Goal: Task Accomplishment & Management: Use online tool/utility

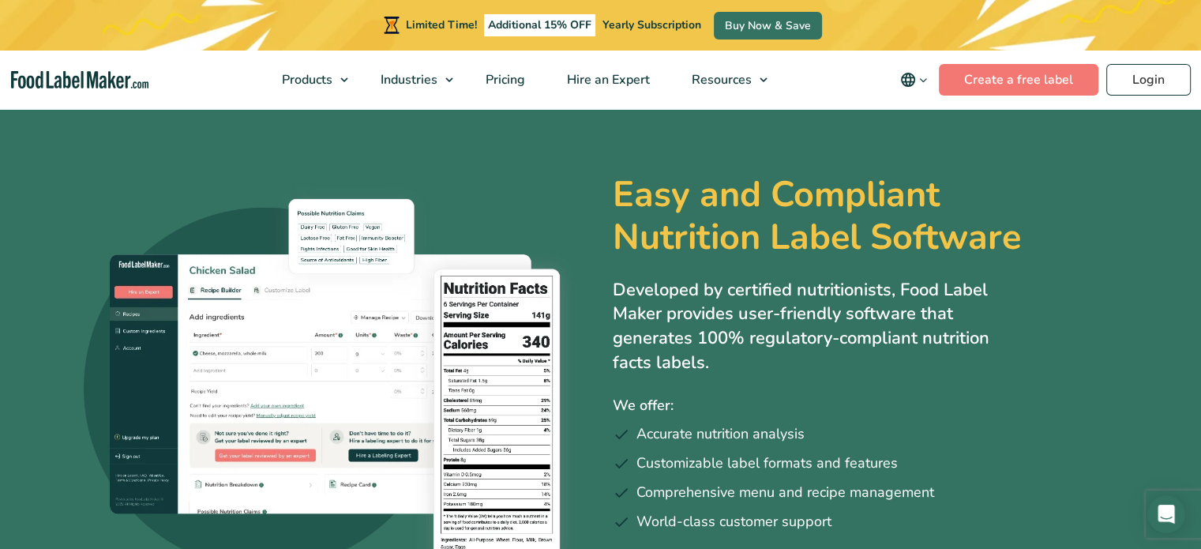
click at [771, 242] on span "Video Tutorials" at bounding box center [748, 237] width 88 height 17
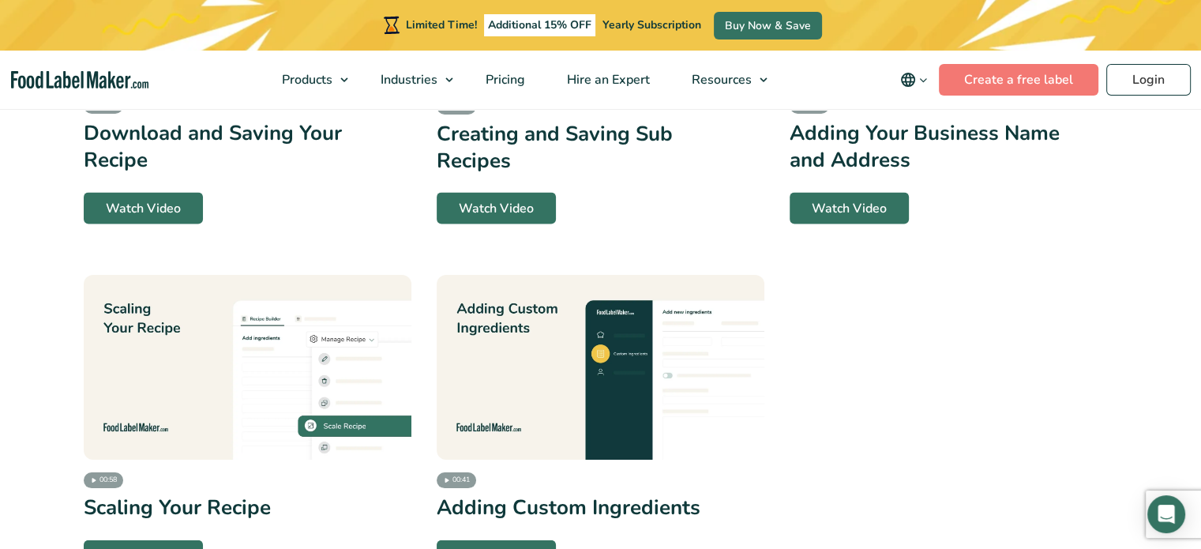
scroll to position [3339, 0]
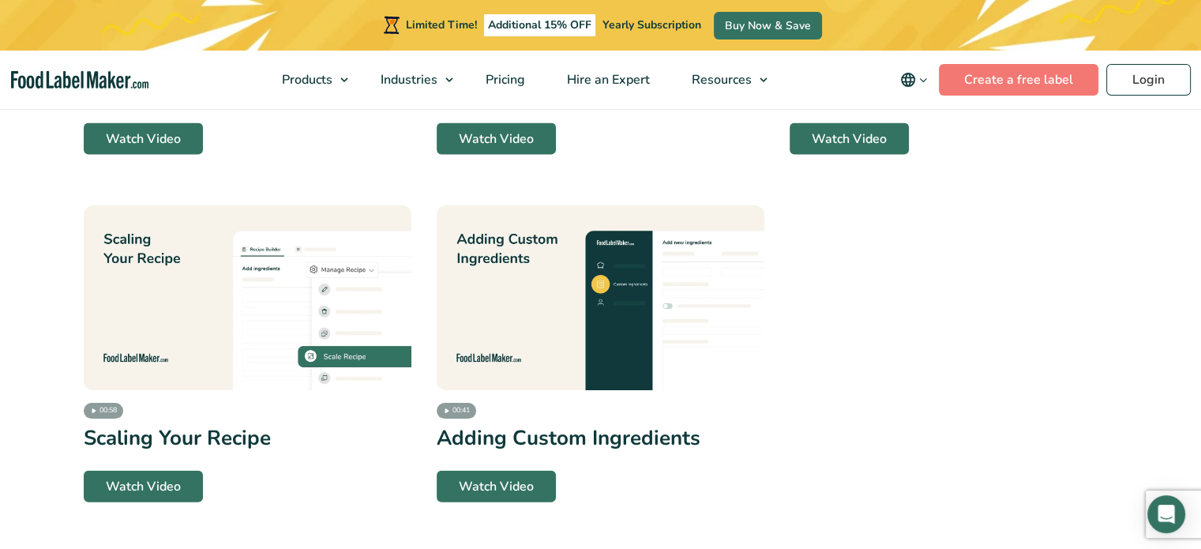
click at [638, 335] on img at bounding box center [601, 297] width 328 height 185
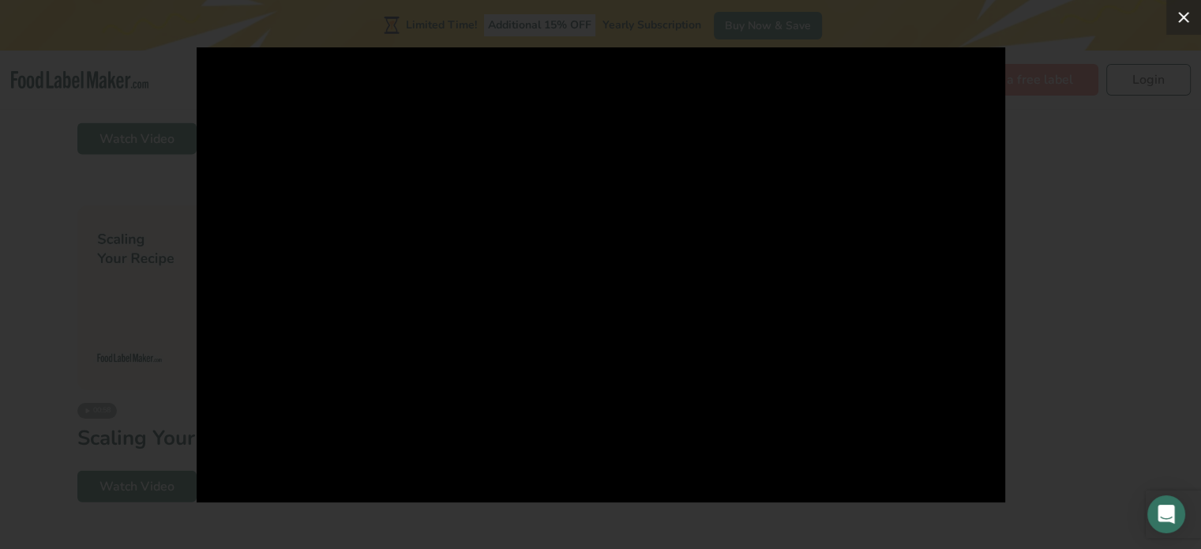
click at [1178, 24] on icon at bounding box center [1183, 17] width 19 height 19
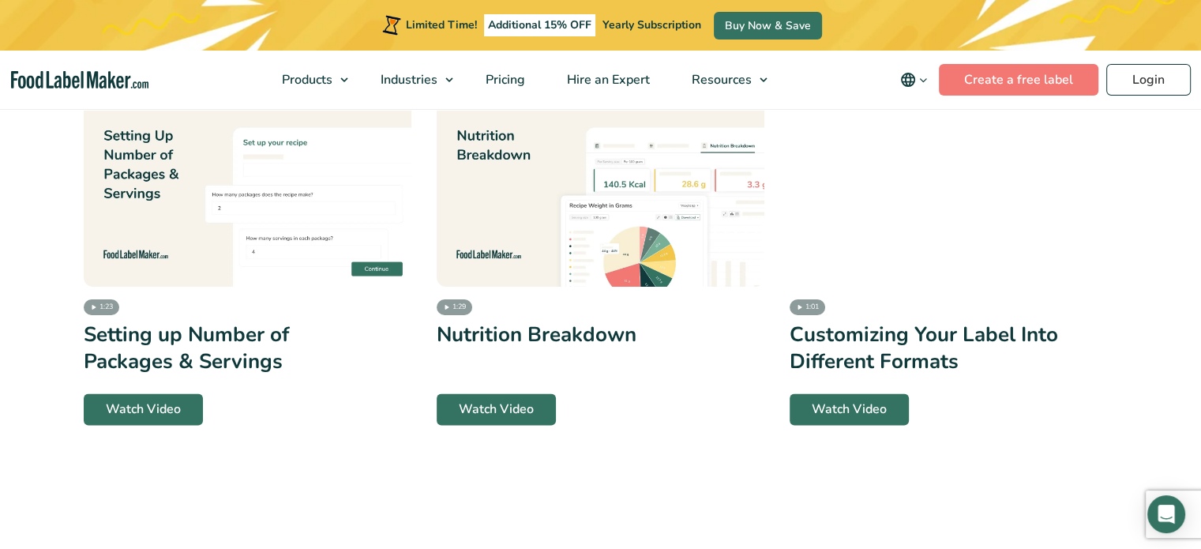
scroll to position [2507, 0]
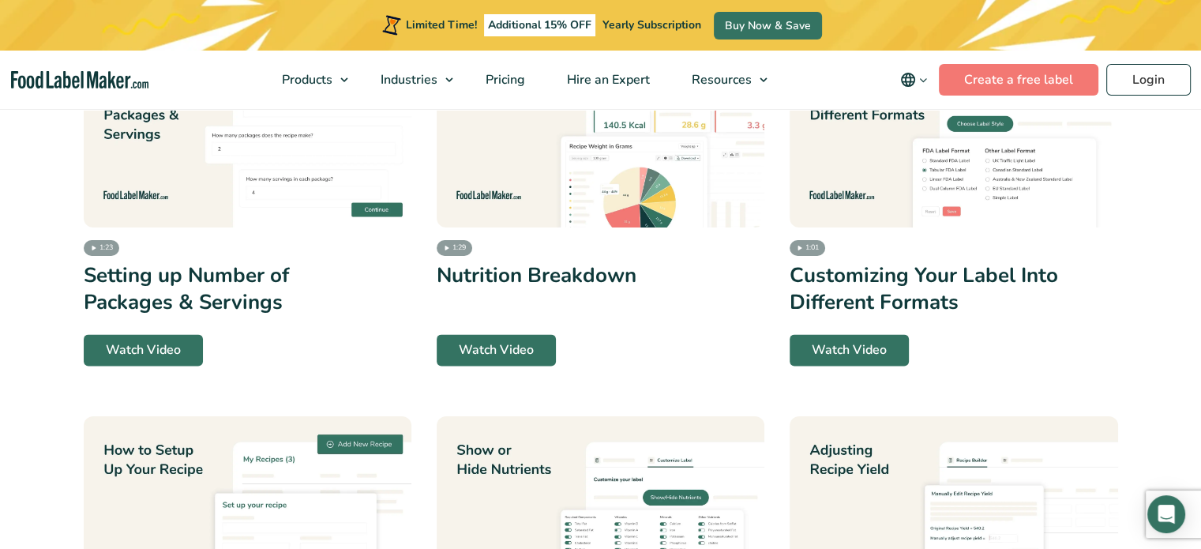
click at [181, 172] on img at bounding box center [248, 135] width 328 height 185
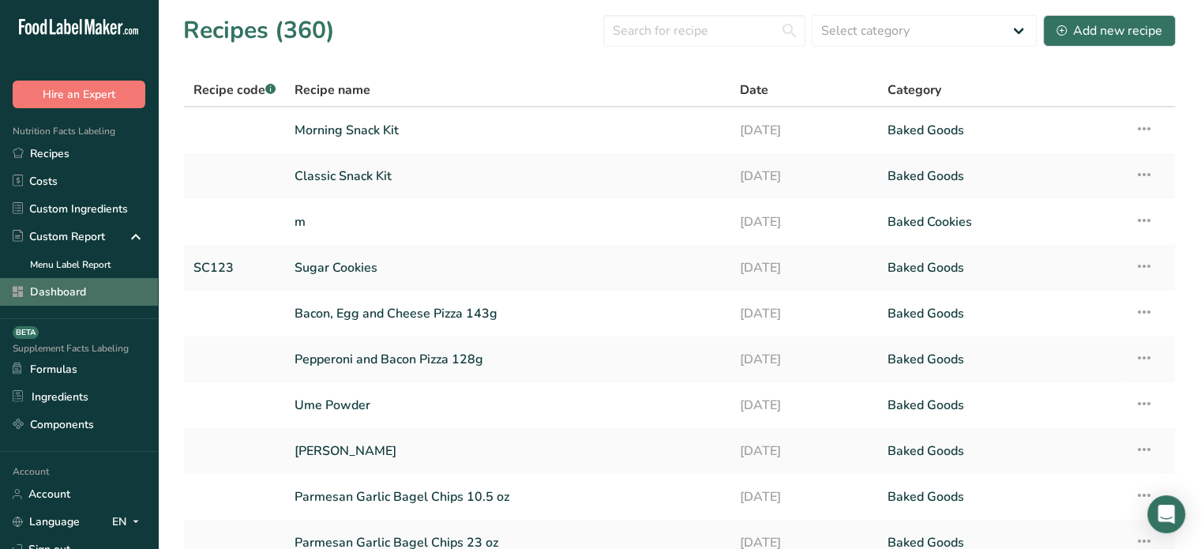
click at [77, 287] on link "Dashboard" at bounding box center [79, 292] width 158 height 28
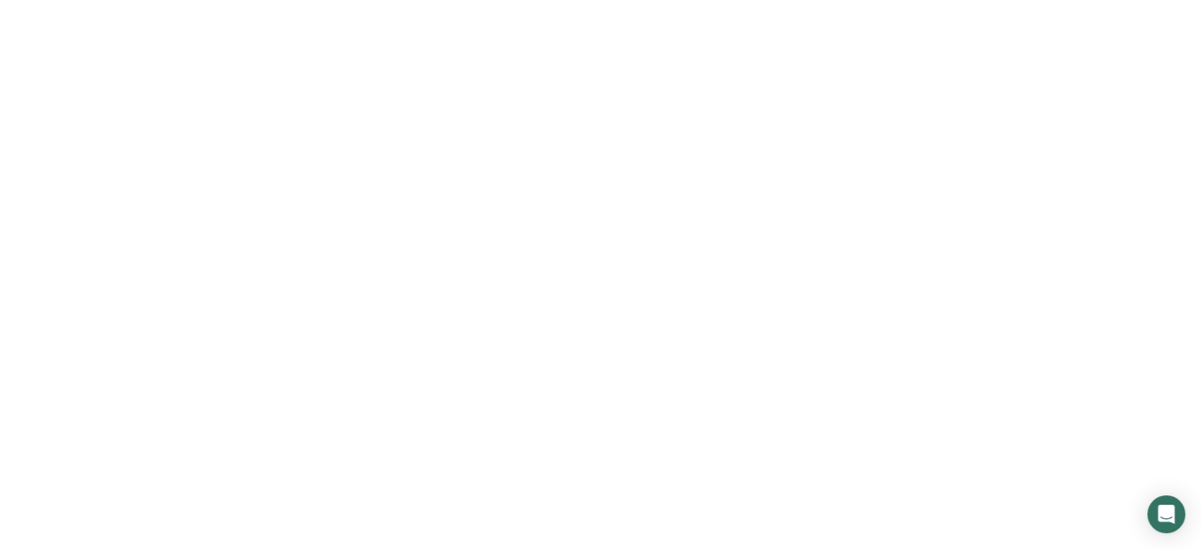
click at [77, 287] on link "Dashboard" at bounding box center [79, 292] width 158 height 28
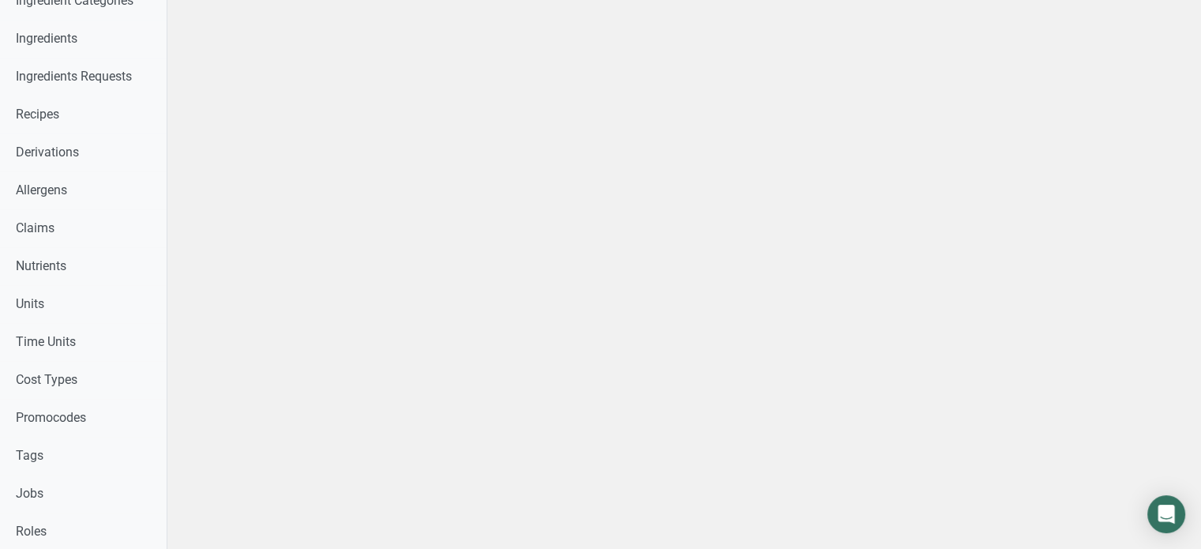
scroll to position [795, 0]
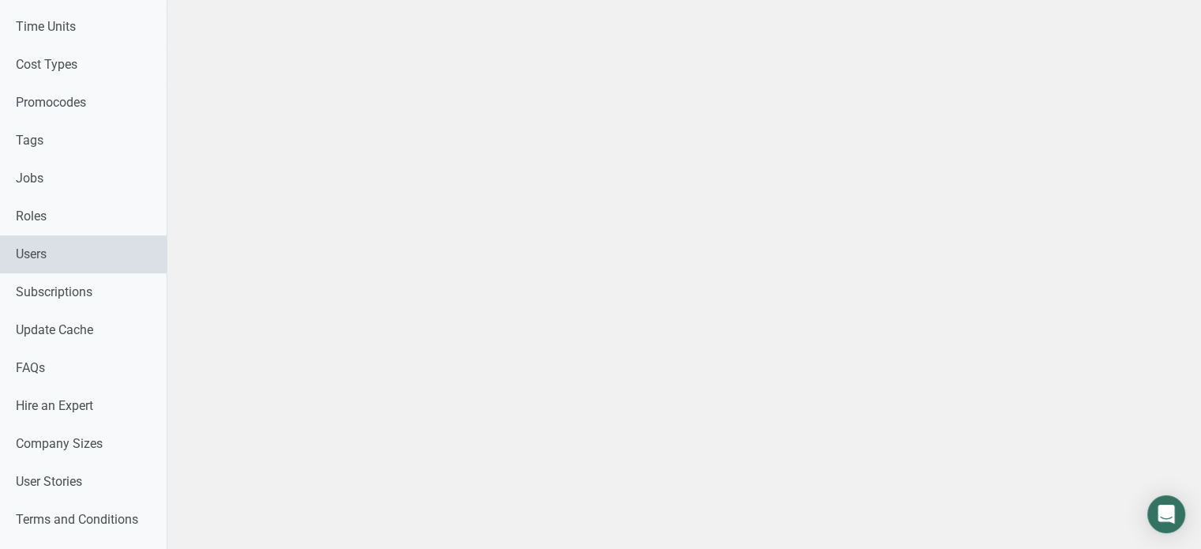
click at [144, 253] on link "Users" at bounding box center [83, 254] width 167 height 38
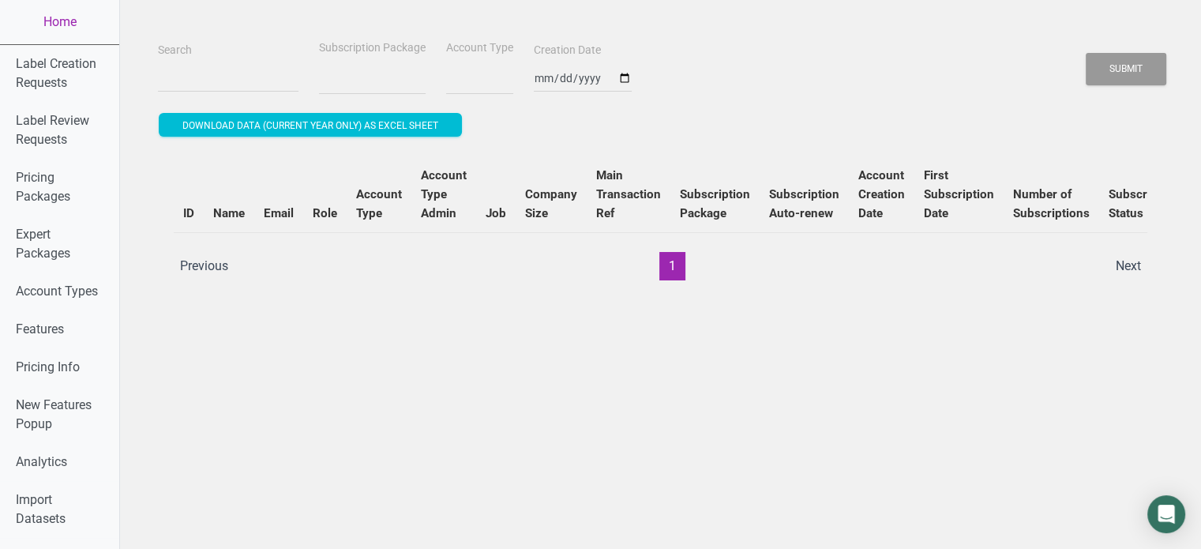
select select
click at [221, 76] on input "Search" at bounding box center [228, 78] width 141 height 28
paste input "[PERSON_NAME]"
type input "[PERSON_NAME]"
select select
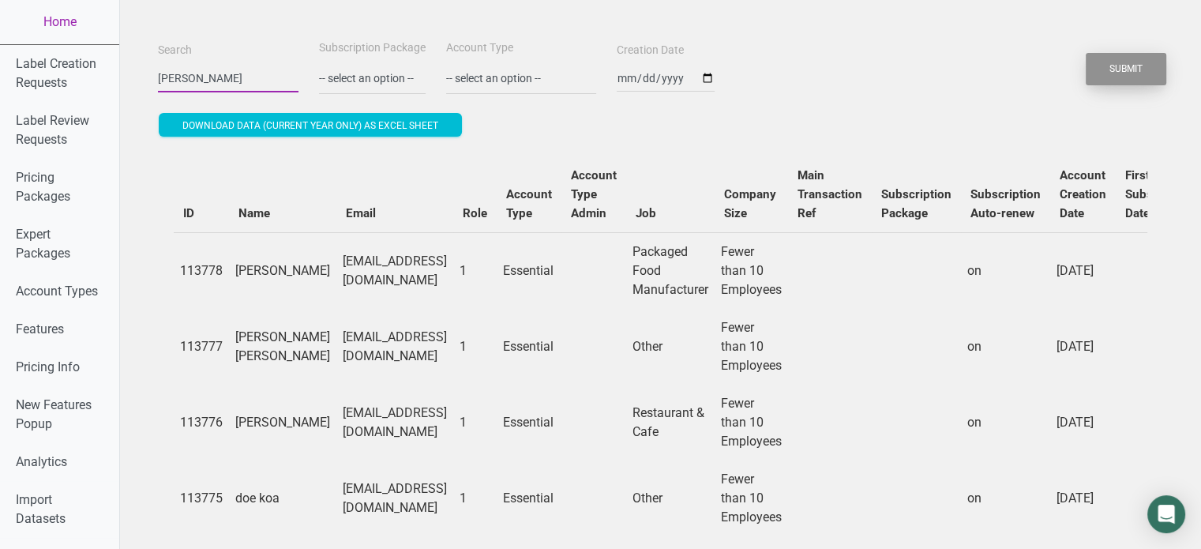
type input "[PERSON_NAME]"
click at [1137, 67] on button "Submit" at bounding box center [1126, 69] width 81 height 32
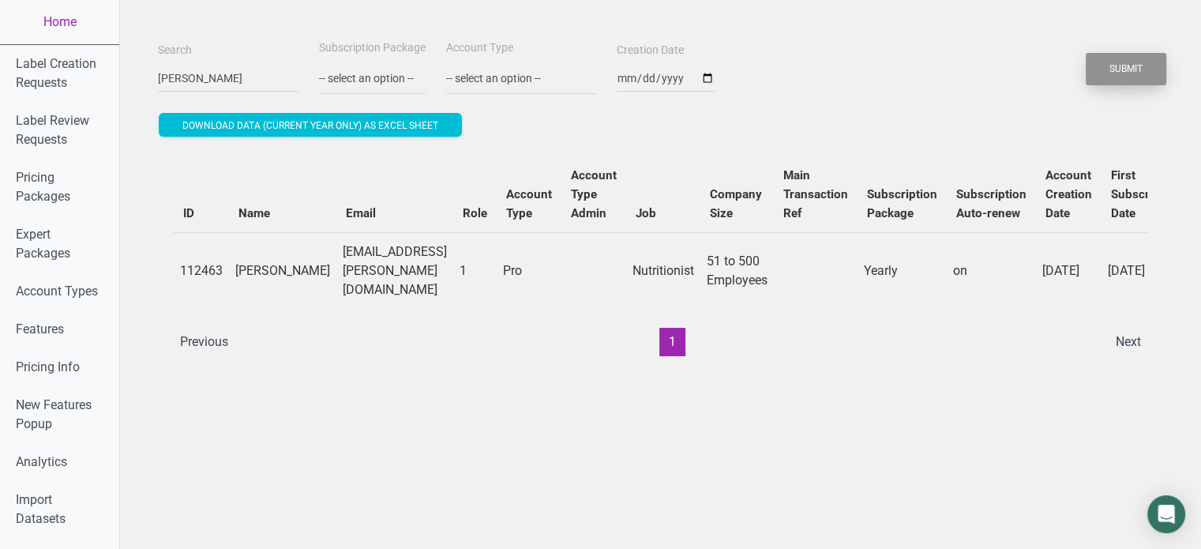
drag, startPoint x: 1137, startPoint y: 67, endPoint x: 1147, endPoint y: 31, distance: 37.5
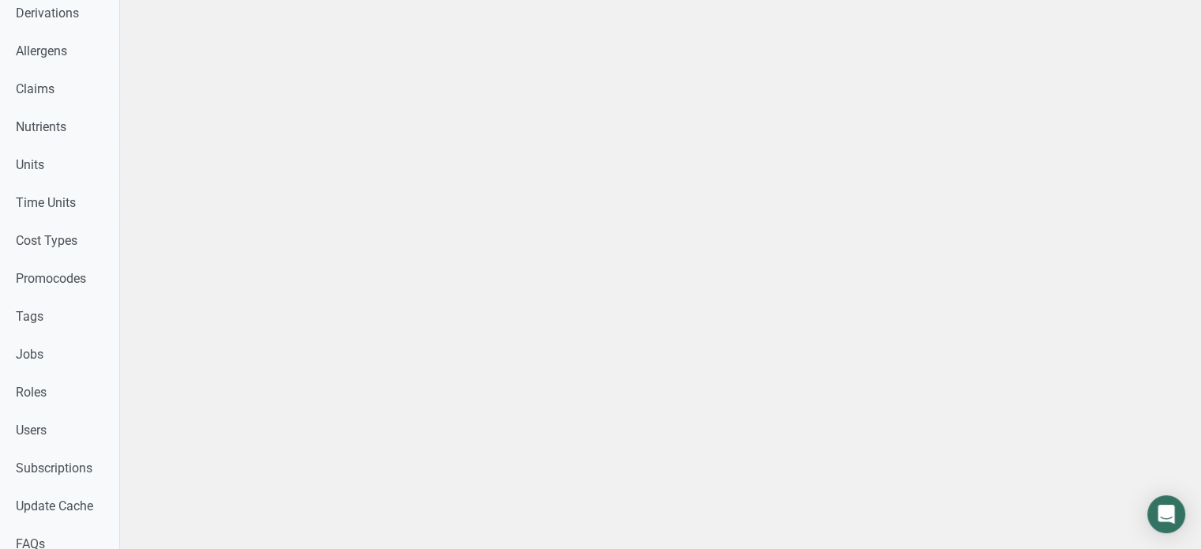
scroll to position [282, 0]
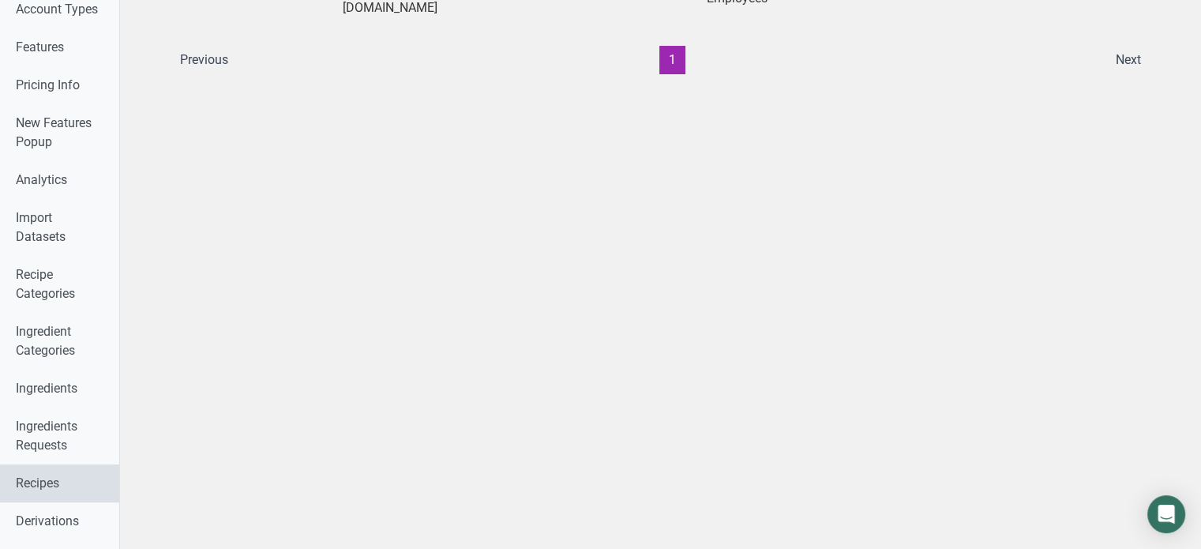
click at [54, 468] on link "Recipes" at bounding box center [59, 483] width 119 height 38
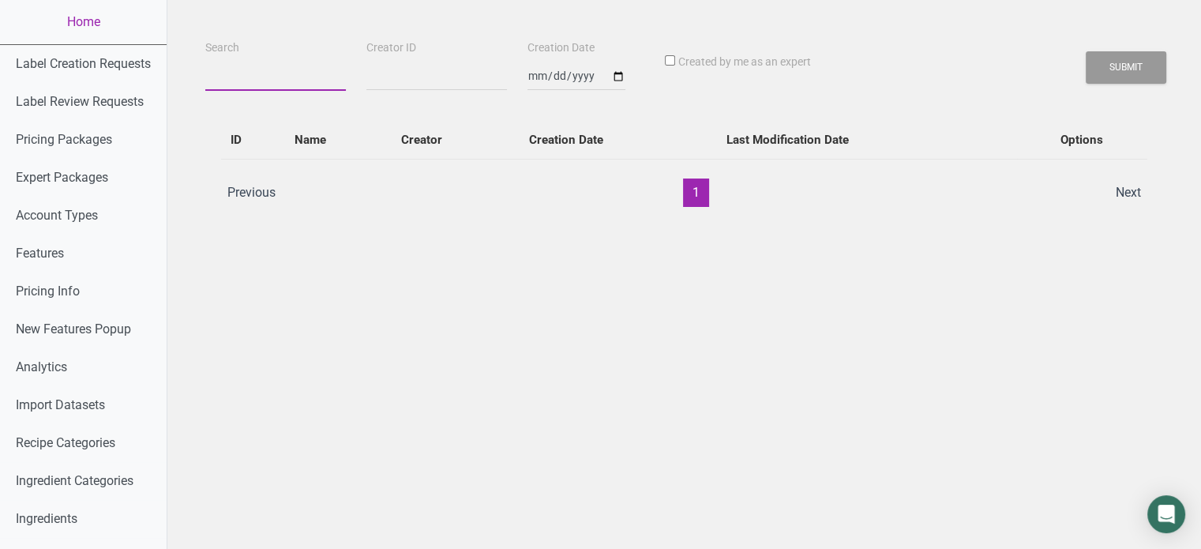
click at [280, 73] on input "Search" at bounding box center [275, 76] width 141 height 28
paste input "[PERSON_NAME]"
type input "[PERSON_NAME]"
click at [1086, 51] on button "Submit" at bounding box center [1126, 67] width 81 height 32
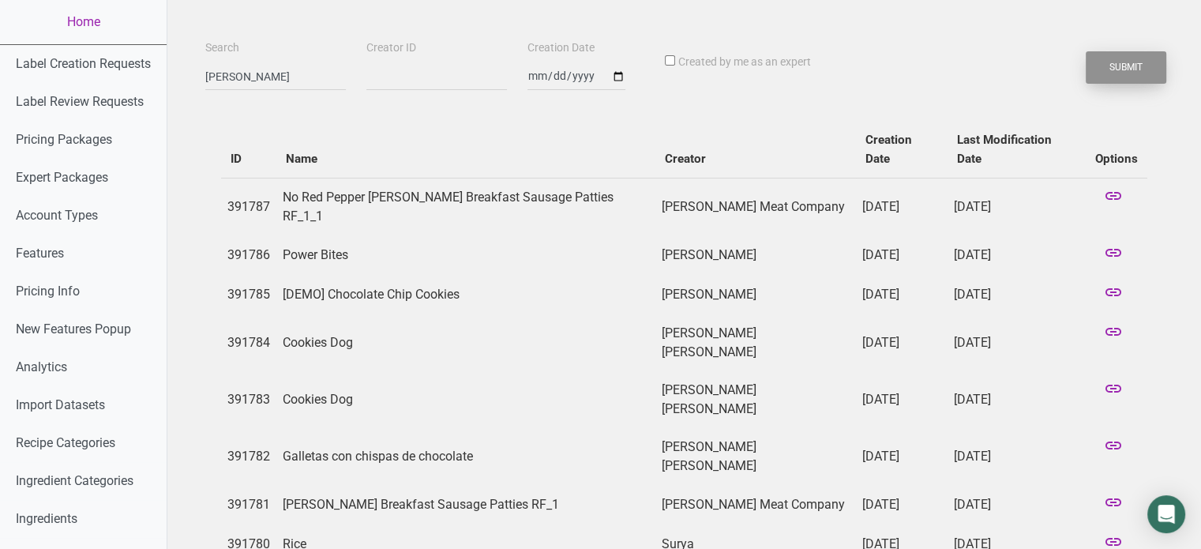
click at [1117, 68] on button "Submit" at bounding box center [1126, 67] width 81 height 32
click at [1117, 66] on button "Submit" at bounding box center [1126, 67] width 81 height 32
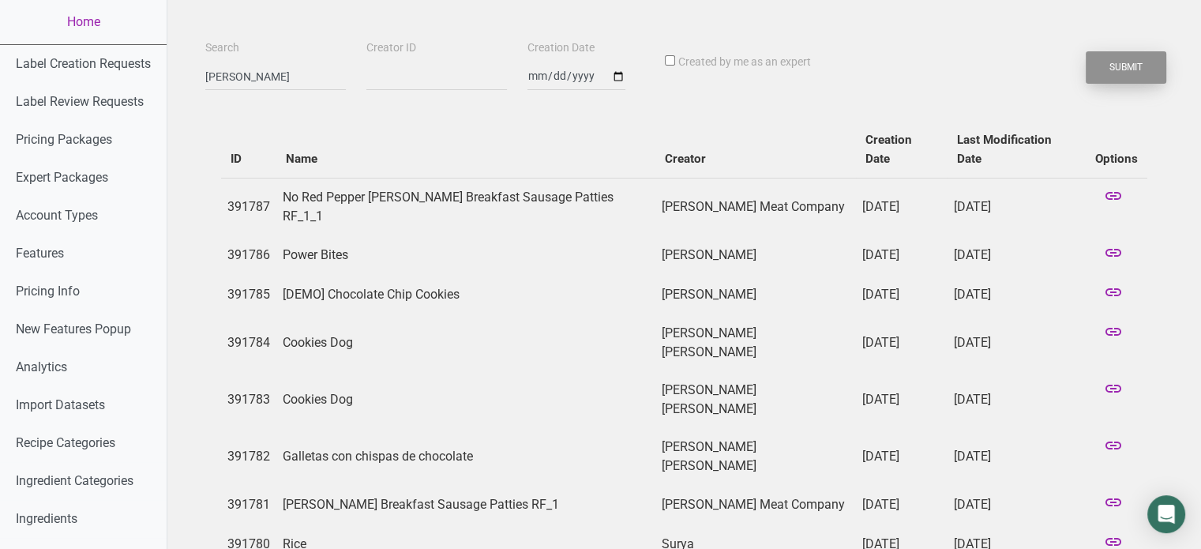
click at [1117, 66] on button "Submit" at bounding box center [1126, 67] width 81 height 32
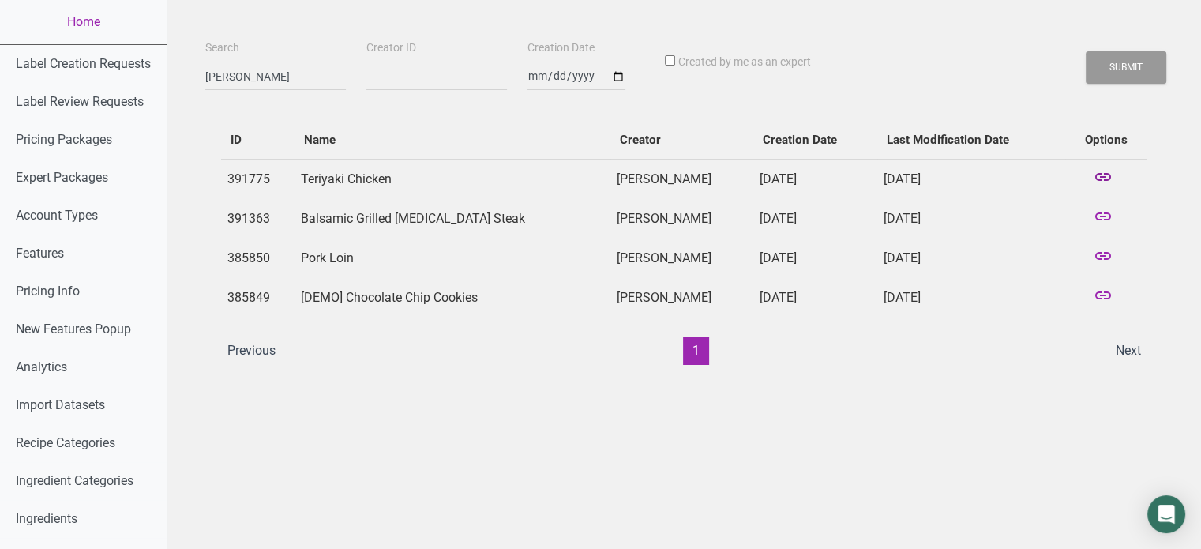
click at [1102, 178] on icon at bounding box center [1103, 178] width 19 height 22
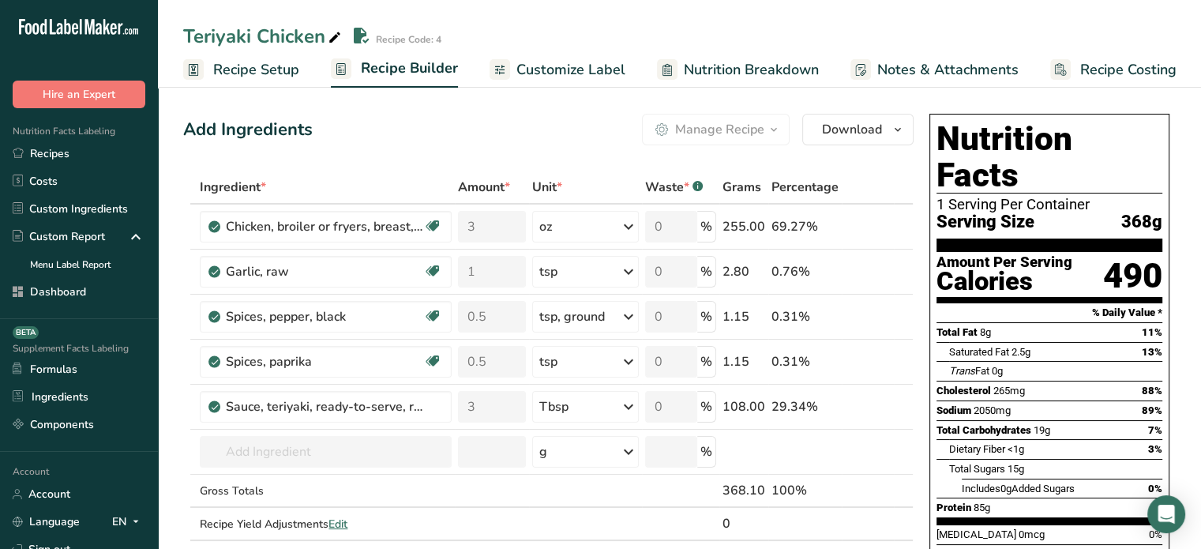
click at [1143, 212] on span "368g" at bounding box center [1141, 222] width 41 height 20
copy span "368g"
click at [396, 140] on div "Add Ingredients Manage Recipe Delete Recipe Duplicate Recipe Scale Recipe Save …" at bounding box center [548, 130] width 730 height 32
